Goal: Task Accomplishment & Management: Manage account settings

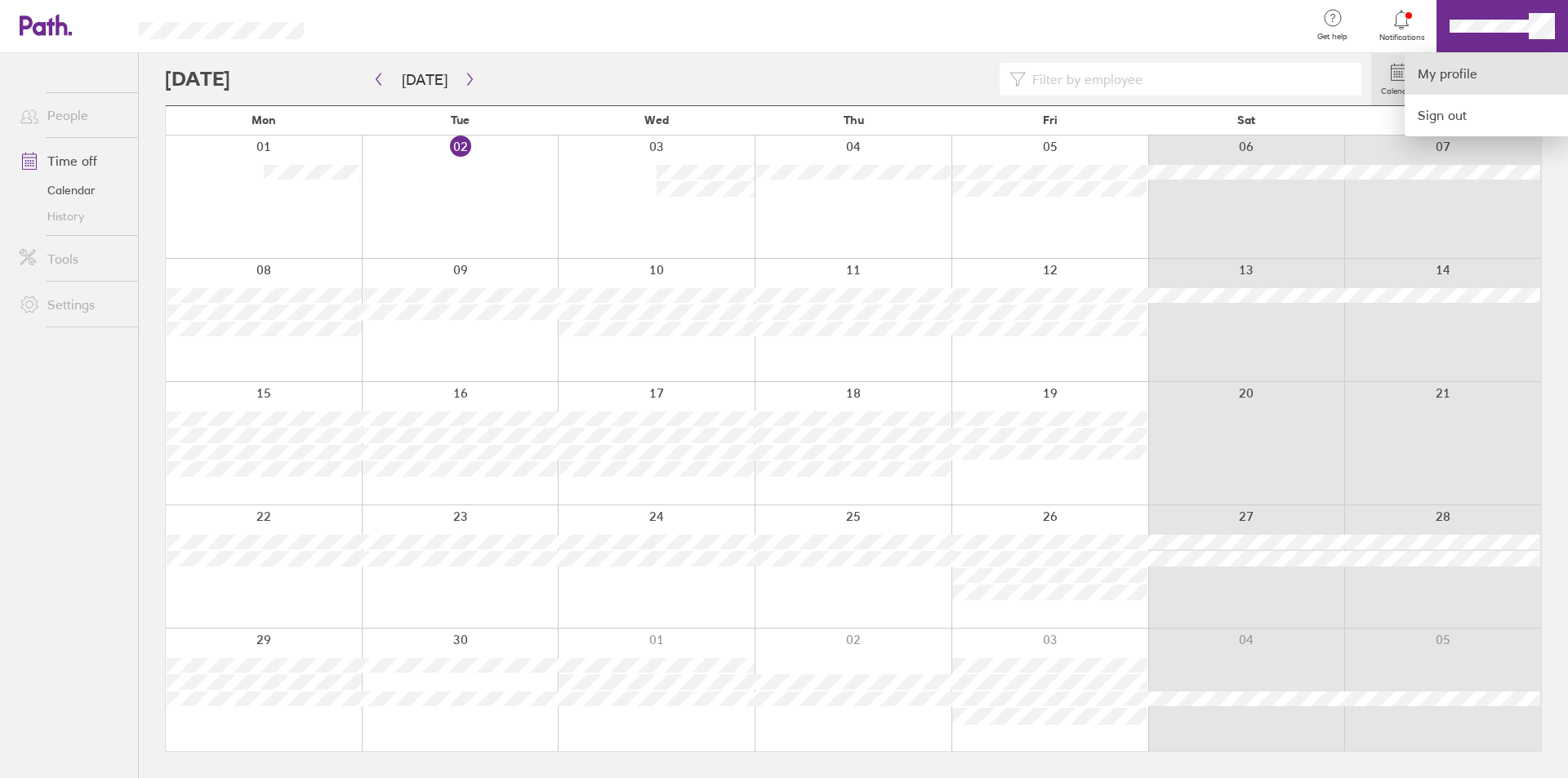
click at [1474, 67] on link "My profile" at bounding box center [1486, 74] width 163 height 42
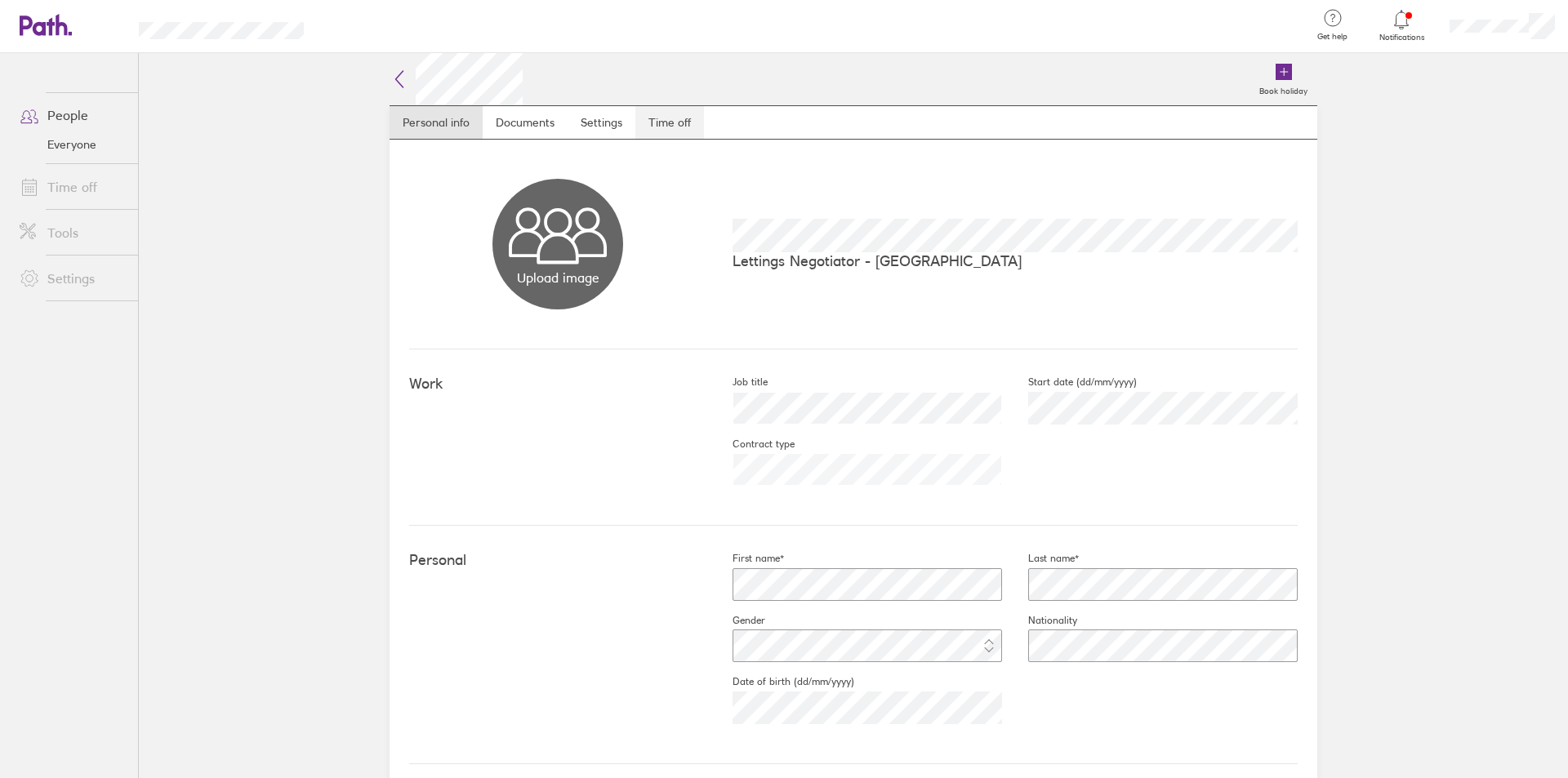
click at [667, 116] on link "Time off" at bounding box center [669, 122] width 69 height 32
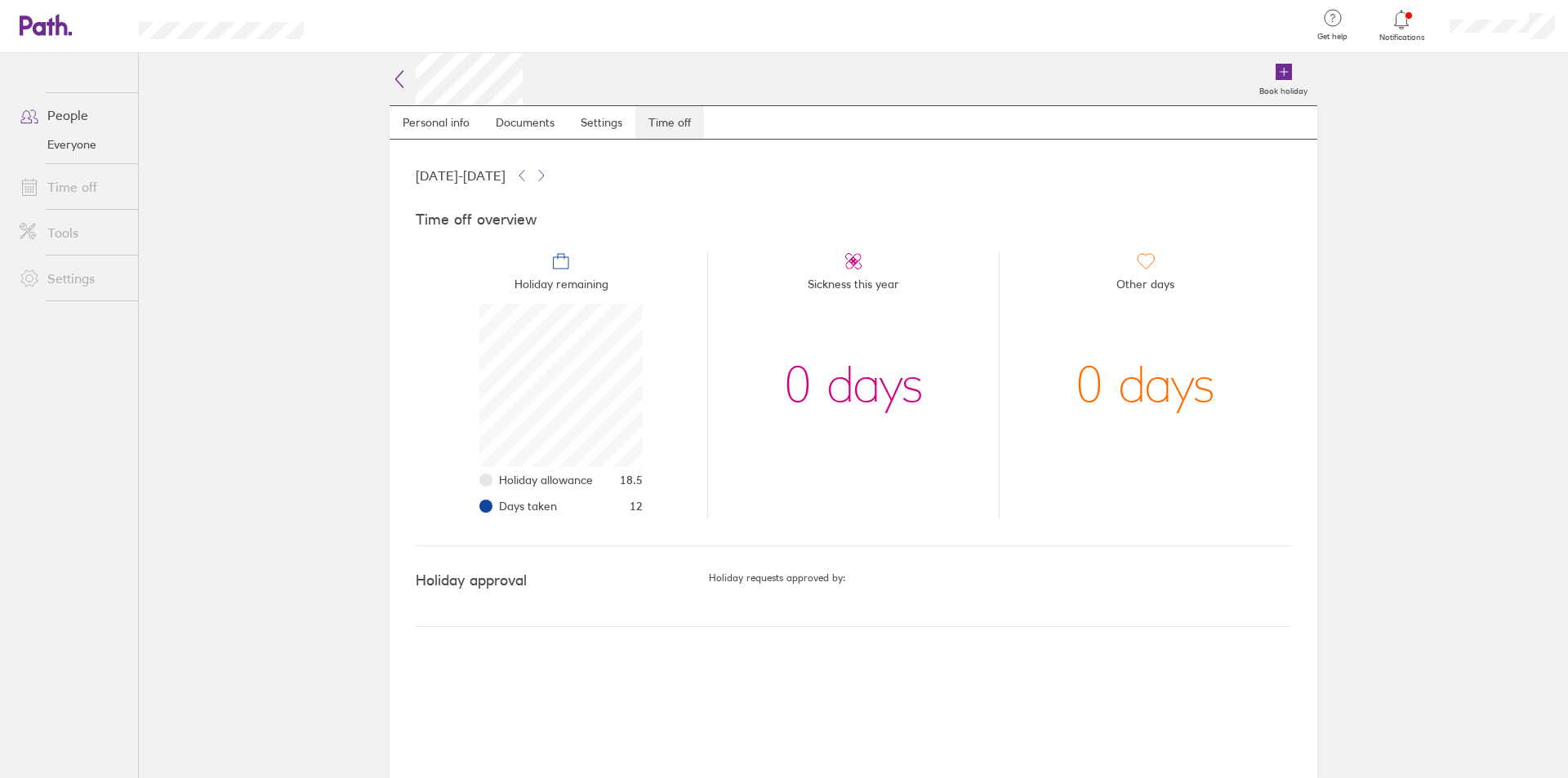
scroll to position [163, 163]
